Goal: Task Accomplishment & Management: Manage account settings

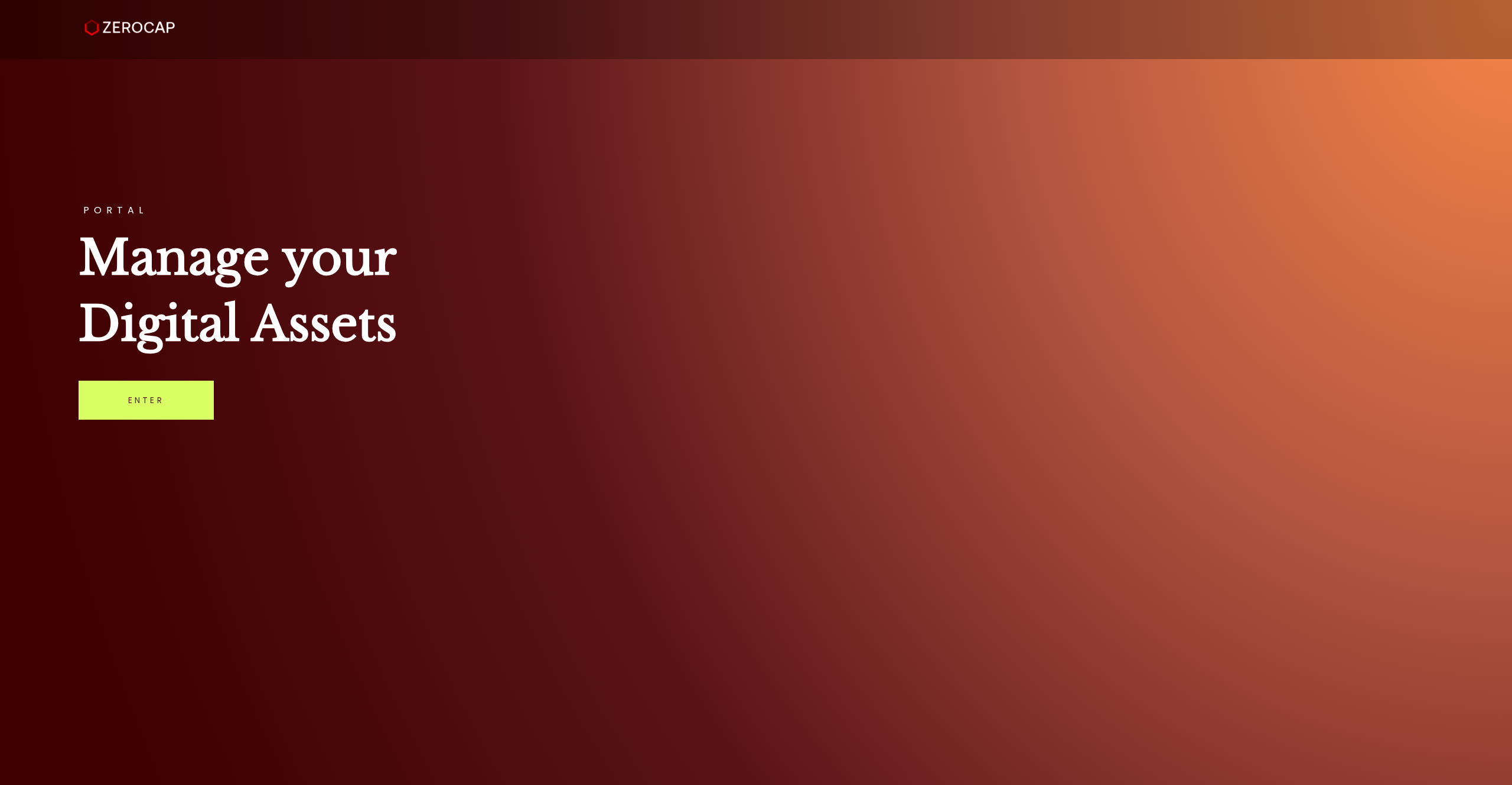
click at [137, 408] on link "Enter" at bounding box center [146, 400] width 136 height 39
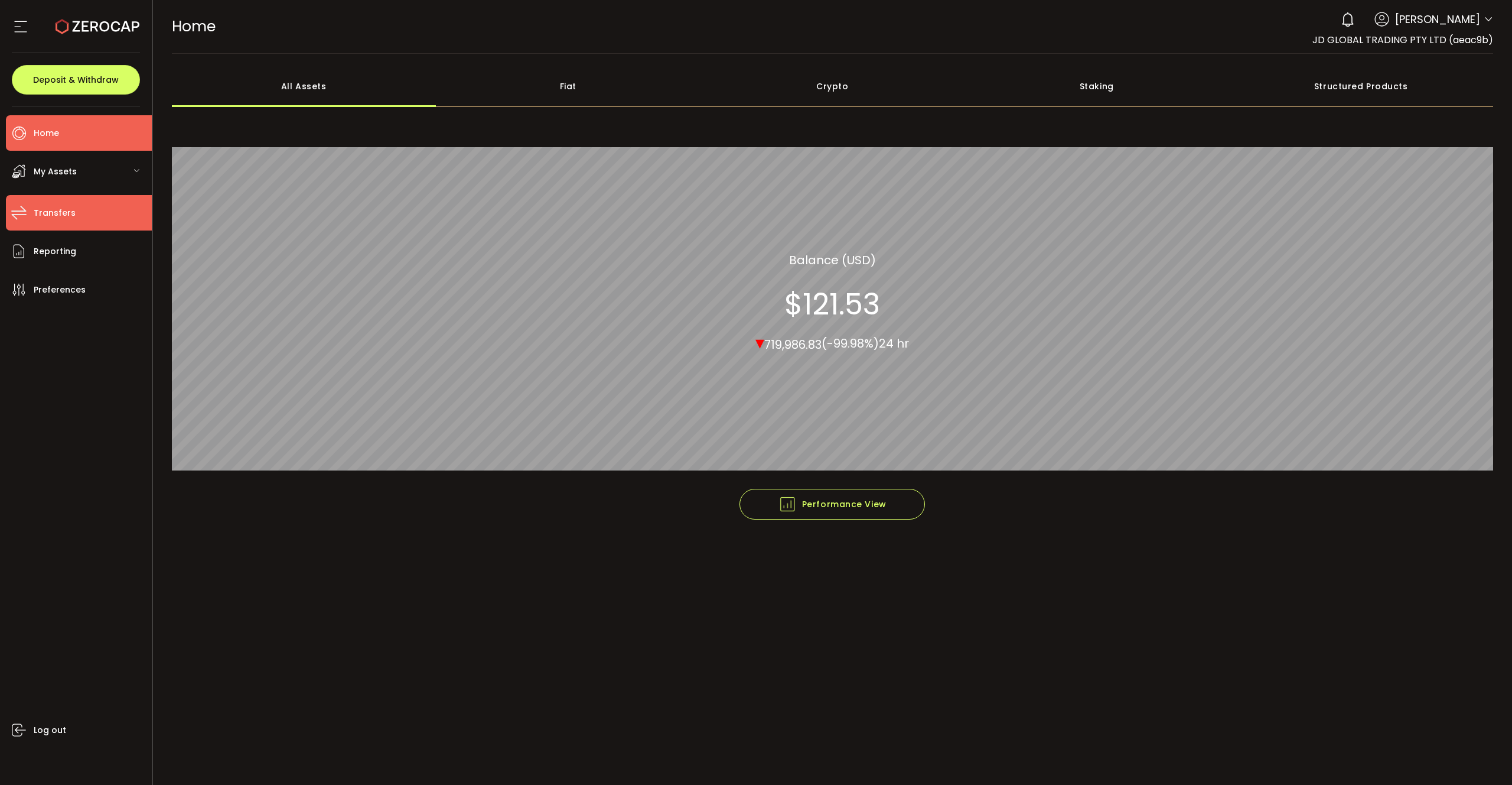
click at [65, 205] on span "Transfers" at bounding box center [54, 212] width 42 height 17
